Goal: Transaction & Acquisition: Purchase product/service

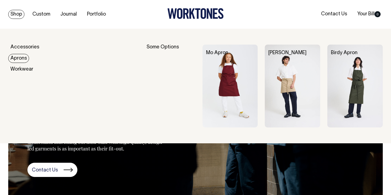
click at [21, 56] on link "Aprons" at bounding box center [18, 58] width 21 height 9
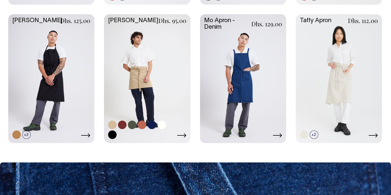
click at [156, 75] on link at bounding box center [147, 78] width 86 height 128
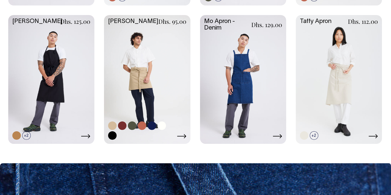
scroll to position [292, 0]
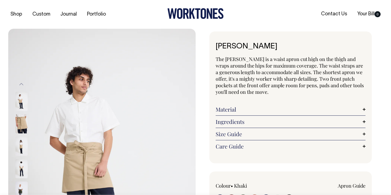
radio input "true"
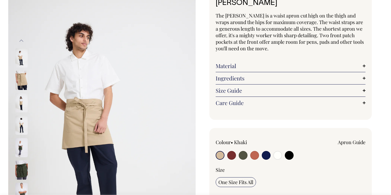
scroll to position [44, 0]
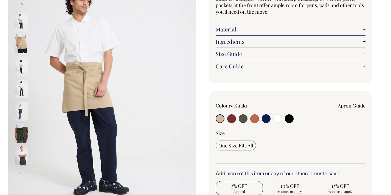
click at [282, 49] on div "Size Guide Size Guide Measurement cm Length at centre front 45 Width at widest …" at bounding box center [290, 54] width 150 height 12
click at [283, 53] on link "Size Guide" at bounding box center [290, 54] width 150 height 7
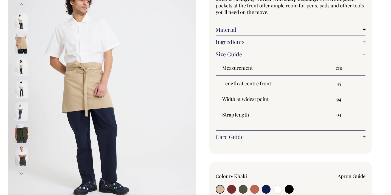
click at [284, 55] on link "Size Guide" at bounding box center [290, 54] width 150 height 7
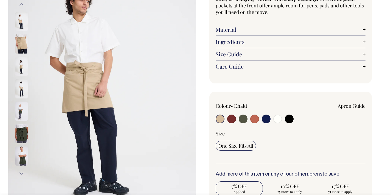
click at [292, 70] on div "Care Guide Care Guide As with all nice things, please treat our aprons with car…" at bounding box center [290, 67] width 150 height 12
click at [293, 68] on link "Care Guide" at bounding box center [290, 66] width 150 height 7
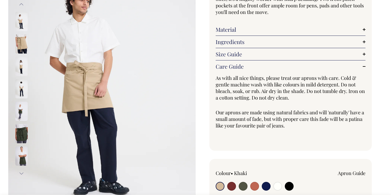
click at [308, 69] on link "Care Guide" at bounding box center [290, 66] width 150 height 7
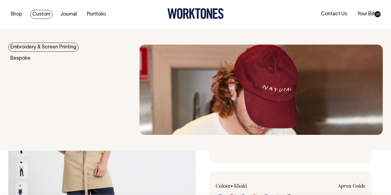
scroll to position [0, 0]
click at [50, 47] on link "Embroidery & Screen Printing" at bounding box center [43, 47] width 70 height 9
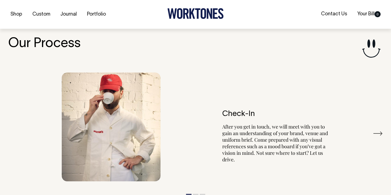
scroll to position [599, 0]
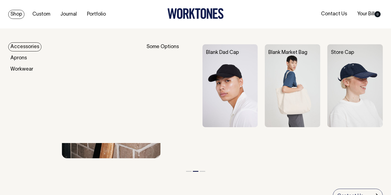
click at [27, 49] on link "Accessories" at bounding box center [24, 46] width 33 height 9
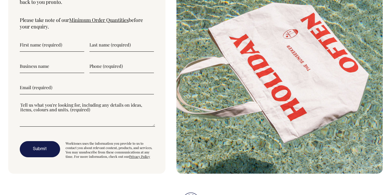
scroll to position [1448, 0]
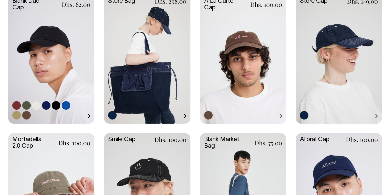
scroll to position [174, 0]
click at [59, 72] on link at bounding box center [51, 59] width 86 height 128
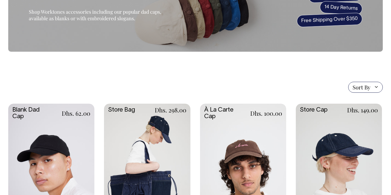
scroll to position [64, 0]
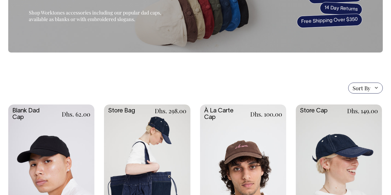
click at [47, 130] on link at bounding box center [51, 169] width 86 height 128
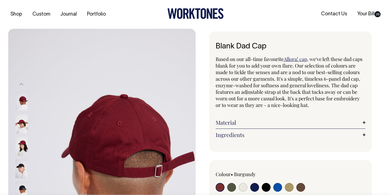
click at [24, 100] on img at bounding box center [21, 101] width 12 height 19
click at [23, 86] on button "Previous" at bounding box center [21, 84] width 8 height 12
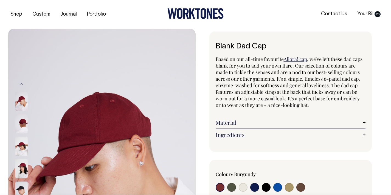
click at [23, 106] on img at bounding box center [21, 101] width 12 height 19
click at [23, 127] on img at bounding box center [21, 124] width 12 height 19
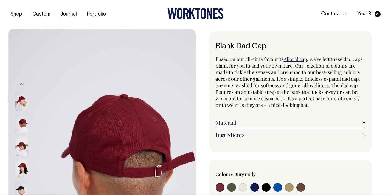
click at [24, 142] on img at bounding box center [21, 146] width 12 height 19
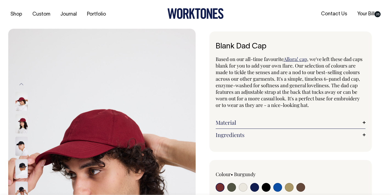
click at [24, 147] on img at bounding box center [21, 146] width 12 height 19
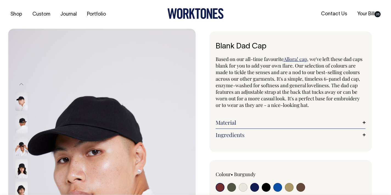
click at [23, 149] on img at bounding box center [21, 146] width 12 height 19
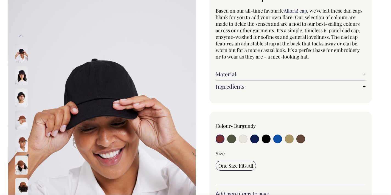
scroll to position [49, 0]
click at [304, 139] on input "radio" at bounding box center [300, 139] width 9 height 9
radio input "true"
select select "Espresso"
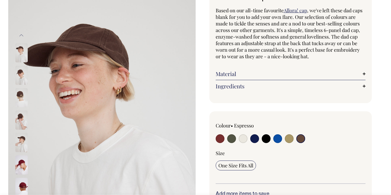
click at [291, 136] on input "radio" at bounding box center [289, 139] width 9 height 9
radio input "true"
select select "Washed Khaki"
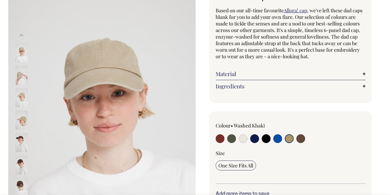
click at [300, 139] on input "radio" at bounding box center [300, 139] width 9 height 9
radio input "true"
select select "Espresso"
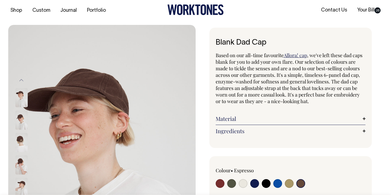
scroll to position [4, 0]
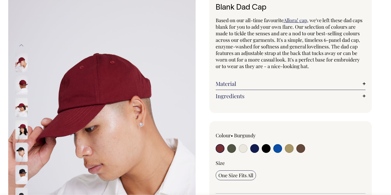
scroll to position [39, 0]
click at [230, 150] on input "radio" at bounding box center [231, 148] width 9 height 9
radio input "true"
select select "Olive"
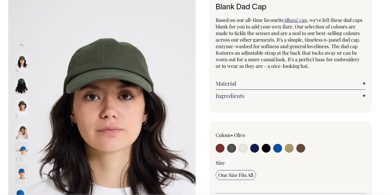
click at [241, 149] on input "radio" at bounding box center [242, 148] width 9 height 9
radio input "true"
select select "Natural"
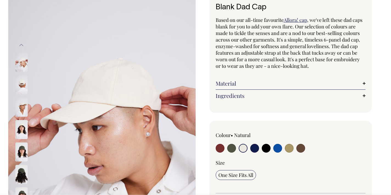
click at [253, 149] on input "radio" at bounding box center [254, 148] width 9 height 9
radio input "true"
select select "Dark Navy"
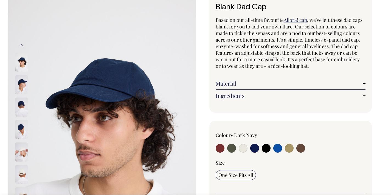
click at [265, 150] on input "radio" at bounding box center [266, 148] width 9 height 9
radio input "true"
select select "Black"
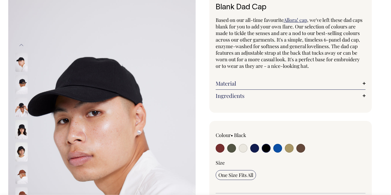
click at [280, 150] on input "radio" at bounding box center [277, 148] width 9 height 9
radio input "true"
select select "Worker Blue"
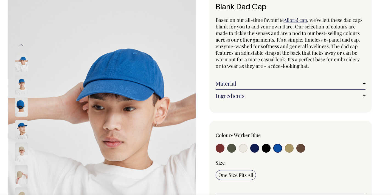
click at [286, 150] on input "radio" at bounding box center [289, 148] width 9 height 9
radio input "true"
select select "Washed Khaki"
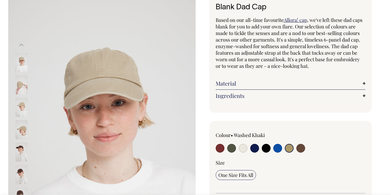
click at [302, 149] on input "radio" at bounding box center [300, 148] width 9 height 9
radio input "true"
select select "Espresso"
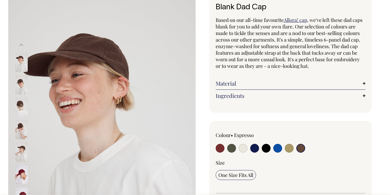
click at [255, 150] on input "radio" at bounding box center [254, 148] width 9 height 9
radio input "true"
select select "Dark Navy"
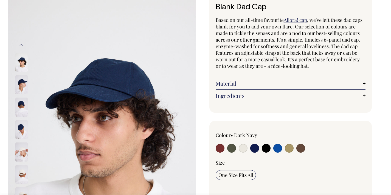
click at [291, 149] on input "radio" at bounding box center [289, 148] width 9 height 9
radio input "true"
select select "Washed Khaki"
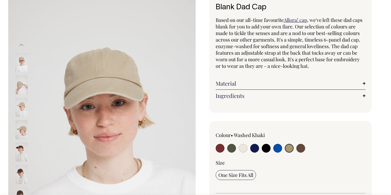
click at [300, 147] on input "radio" at bounding box center [300, 148] width 9 height 9
radio input "true"
select select "Espresso"
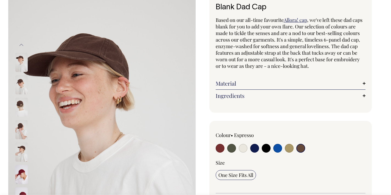
click at [245, 148] on input "radio" at bounding box center [242, 148] width 9 height 9
radio input "true"
select select "Natural"
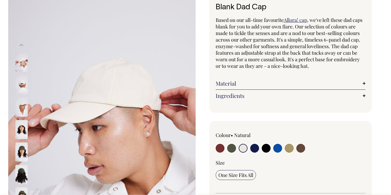
click at [254, 150] on input "radio" at bounding box center [254, 148] width 9 height 9
radio input "true"
select select "Dark Navy"
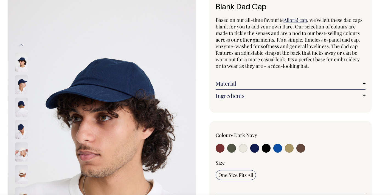
click at [300, 149] on input "radio" at bounding box center [300, 148] width 9 height 9
radio input "true"
select select "Espresso"
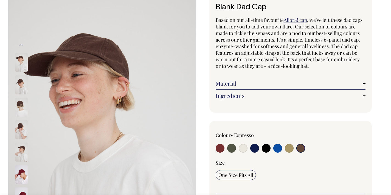
click at [289, 150] on input "radio" at bounding box center [289, 148] width 9 height 9
radio input "true"
select select "Washed Khaki"
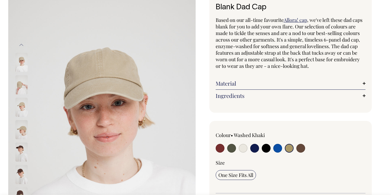
click at [302, 149] on input "radio" at bounding box center [300, 148] width 9 height 9
radio input "true"
select select "Espresso"
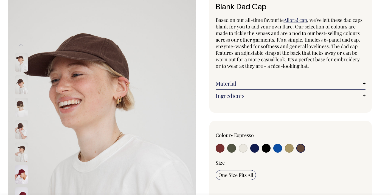
click at [220, 149] on input "radio" at bounding box center [219, 148] width 9 height 9
radio input "true"
select select "Burgundy"
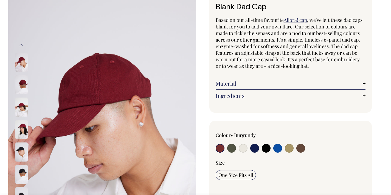
click at [287, 148] on input "radio" at bounding box center [289, 148] width 9 height 9
radio input "true"
select select "Washed Khaki"
